Goal: Information Seeking & Learning: Find specific page/section

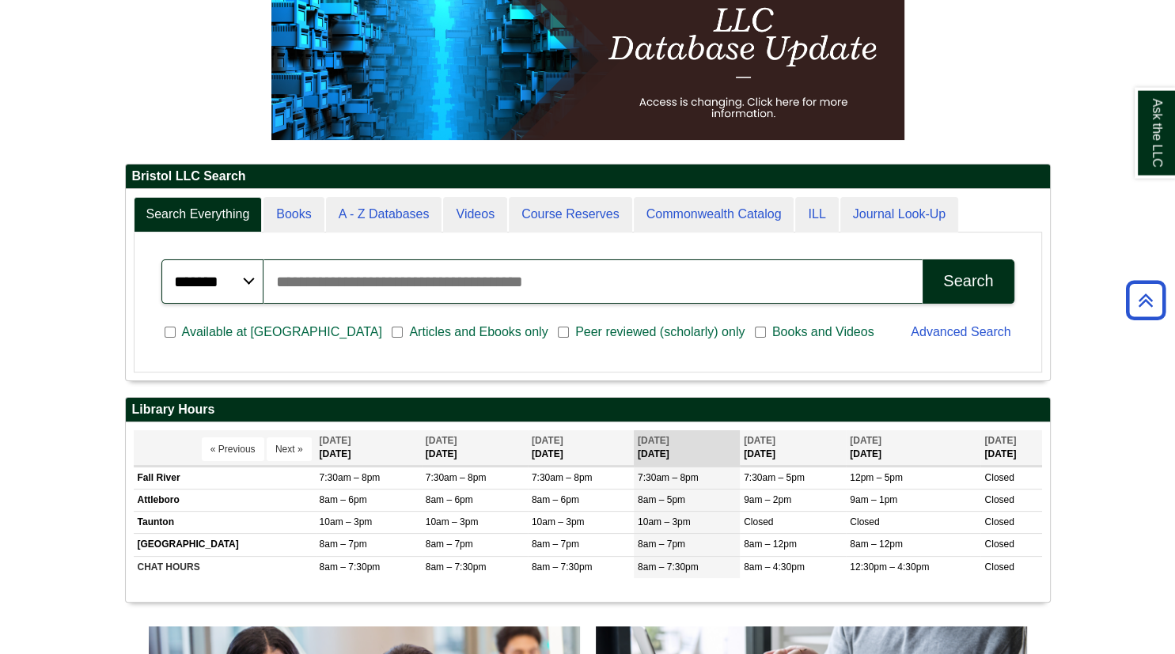
scroll to position [239, 0]
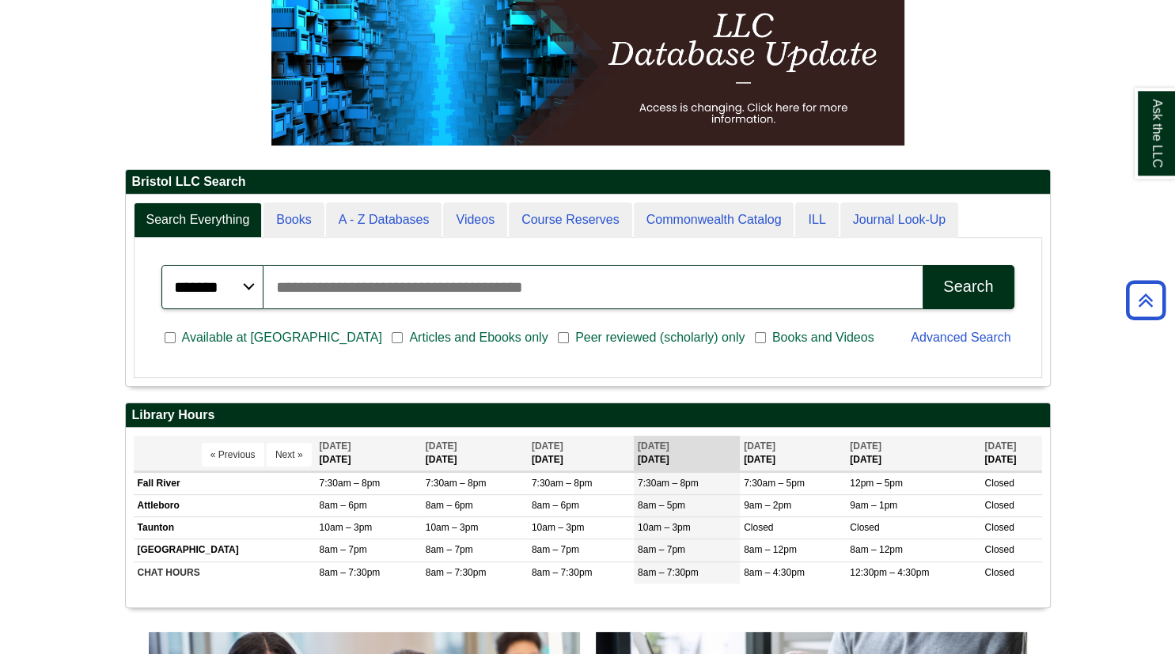
click at [669, 285] on input "Search articles, books, journals & more" at bounding box center [593, 287] width 659 height 44
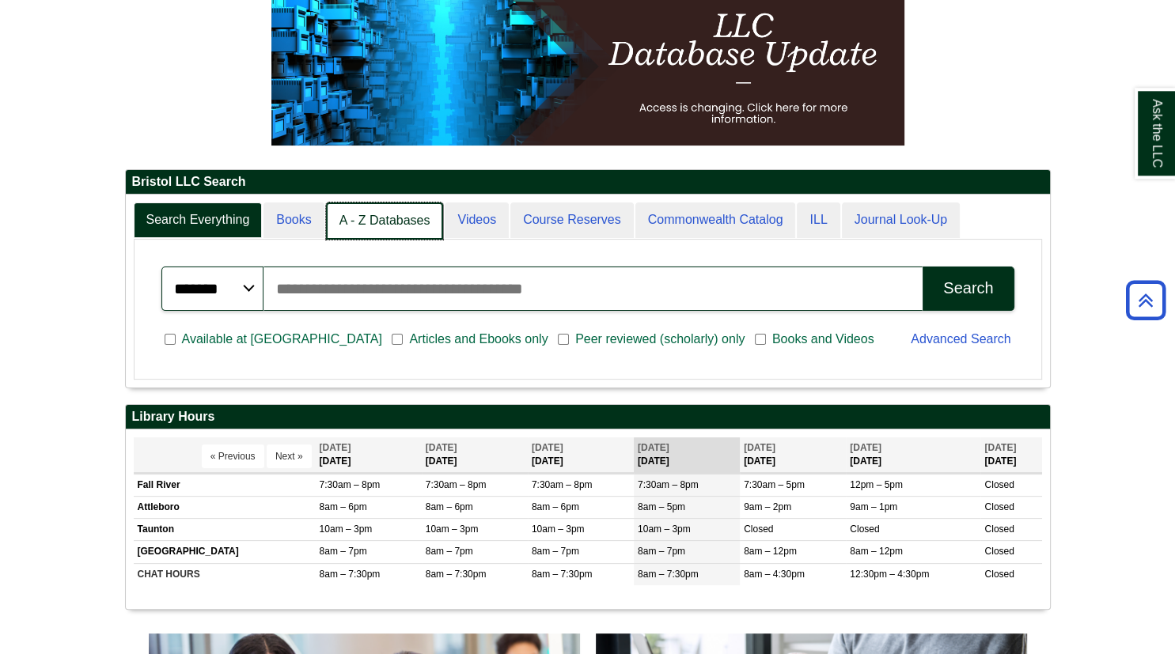
scroll to position [8, 7]
click at [381, 225] on link "A - Z Databases" at bounding box center [385, 221] width 118 height 37
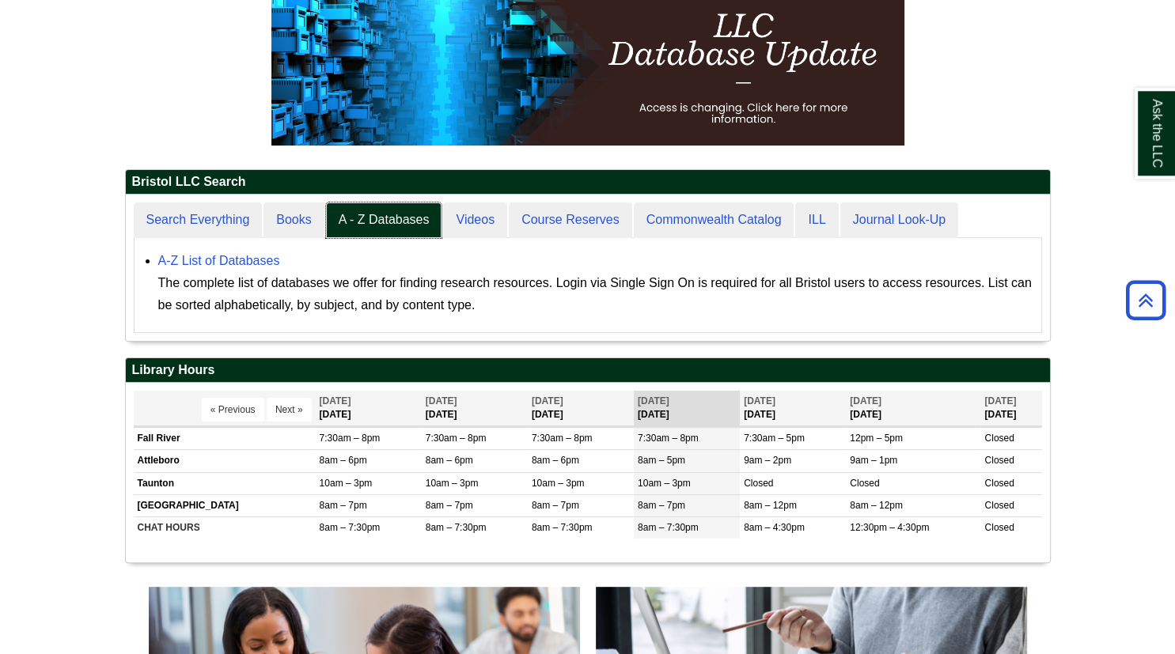
scroll to position [7, 7]
click at [204, 252] on div "A-Z List of Databases The complete list of databases we offer for finding resea…" at bounding box center [595, 283] width 875 height 66
click at [204, 258] on link "A-Z List of Databases" at bounding box center [219, 260] width 122 height 13
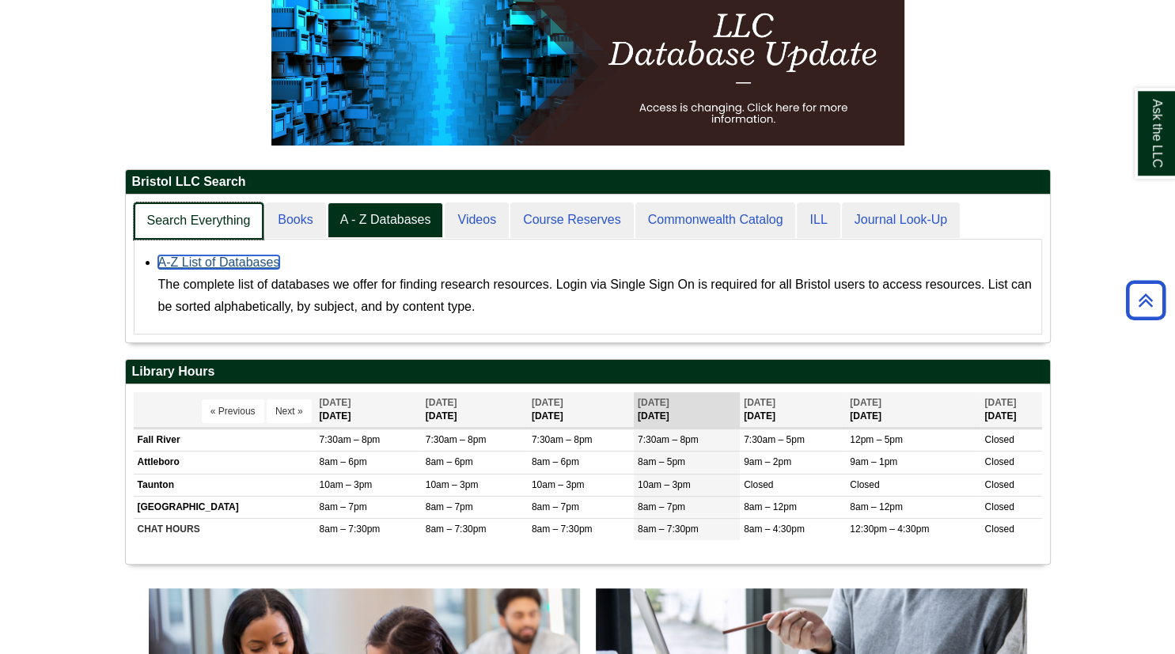
scroll to position [146, 924]
click at [213, 216] on link "Search Everything" at bounding box center [199, 221] width 131 height 37
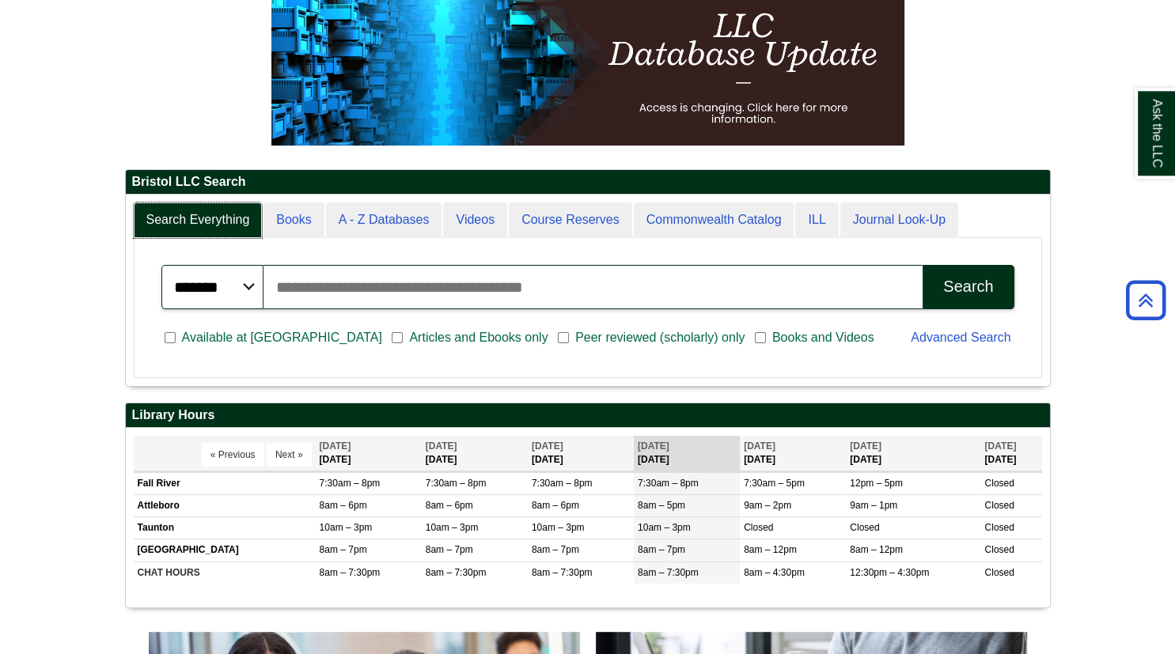
scroll to position [7, 7]
click at [282, 295] on input "Search articles, books, journals & more" at bounding box center [593, 287] width 659 height 44
click at [929, 331] on link "Advanced Search" at bounding box center [961, 337] width 100 height 13
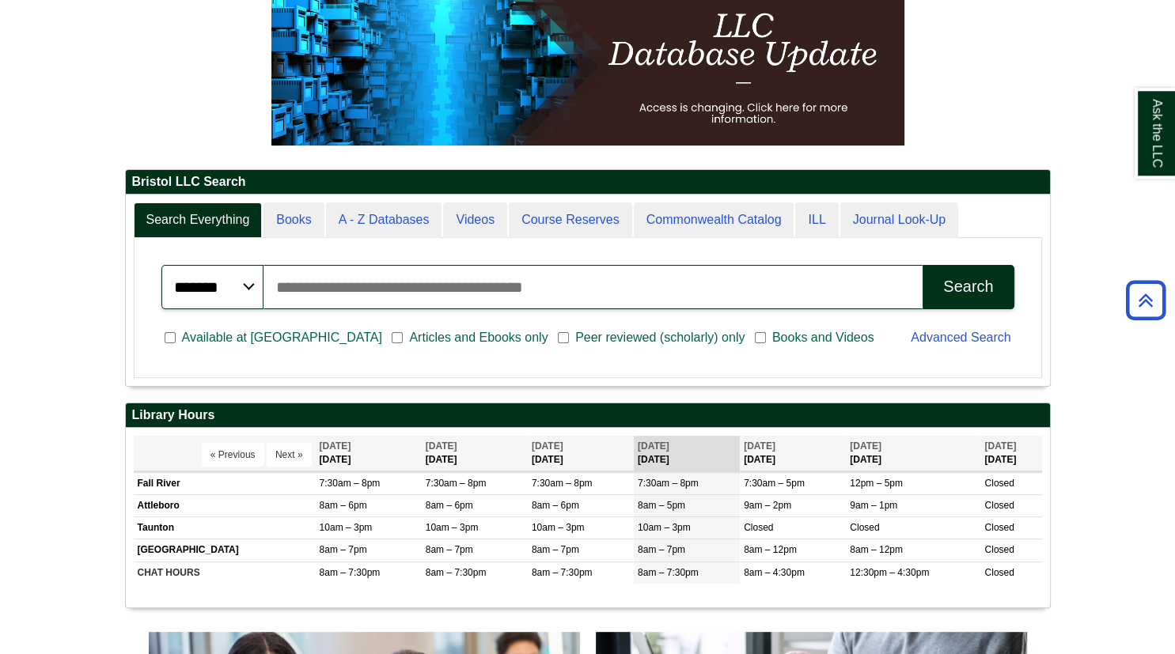
click at [338, 294] on input "Search articles, books, journals & more" at bounding box center [593, 287] width 659 height 44
click at [369, 287] on input "**********" at bounding box center [593, 287] width 659 height 44
type input "**********"
click at [1000, 280] on button "Search" at bounding box center [968, 287] width 91 height 44
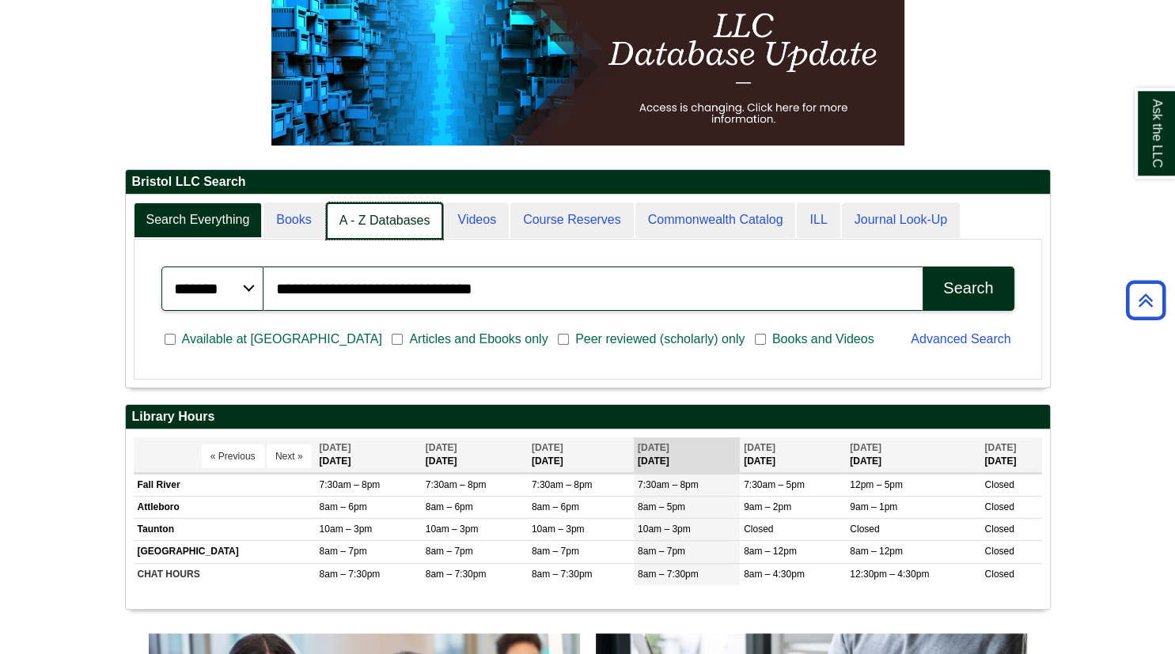
scroll to position [8, 7]
click at [407, 215] on link "A - Z Databases" at bounding box center [385, 221] width 118 height 37
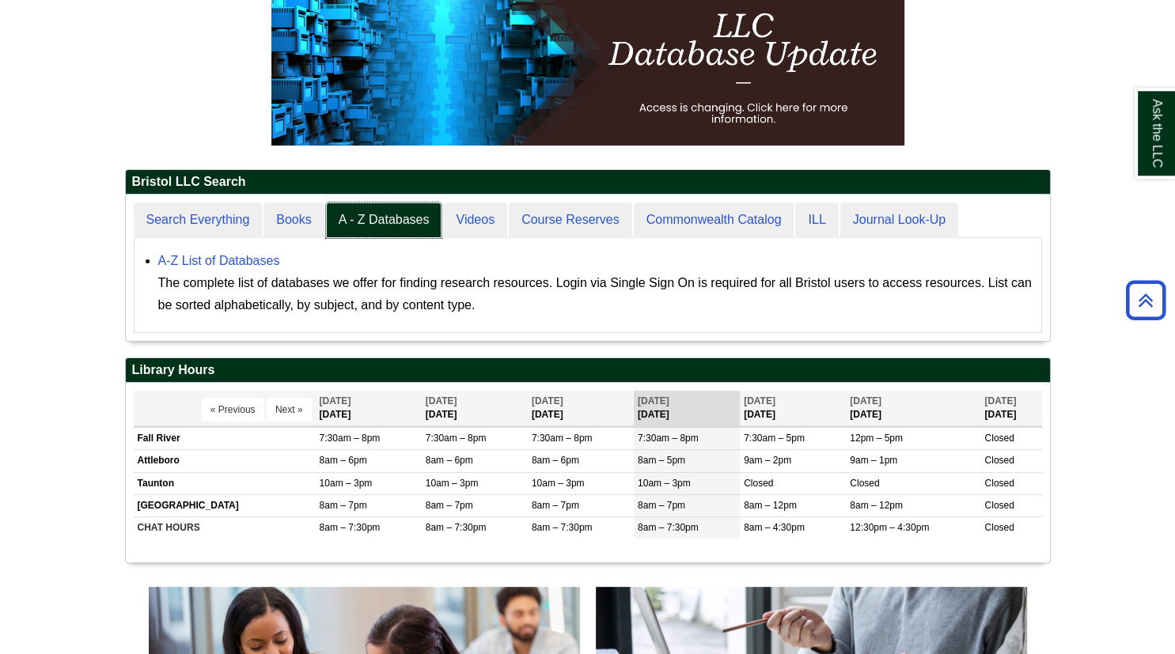
scroll to position [7, 7]
click at [204, 260] on link "A-Z List of Databases" at bounding box center [219, 260] width 122 height 13
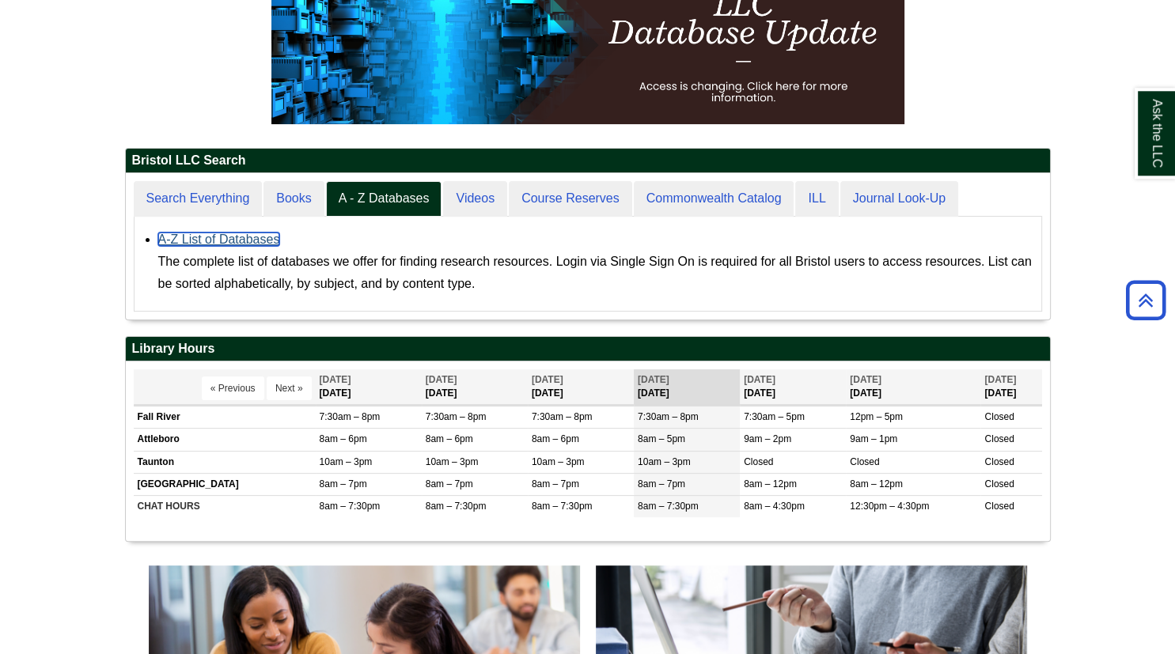
scroll to position [268, 0]
